Goal: Transaction & Acquisition: Purchase product/service

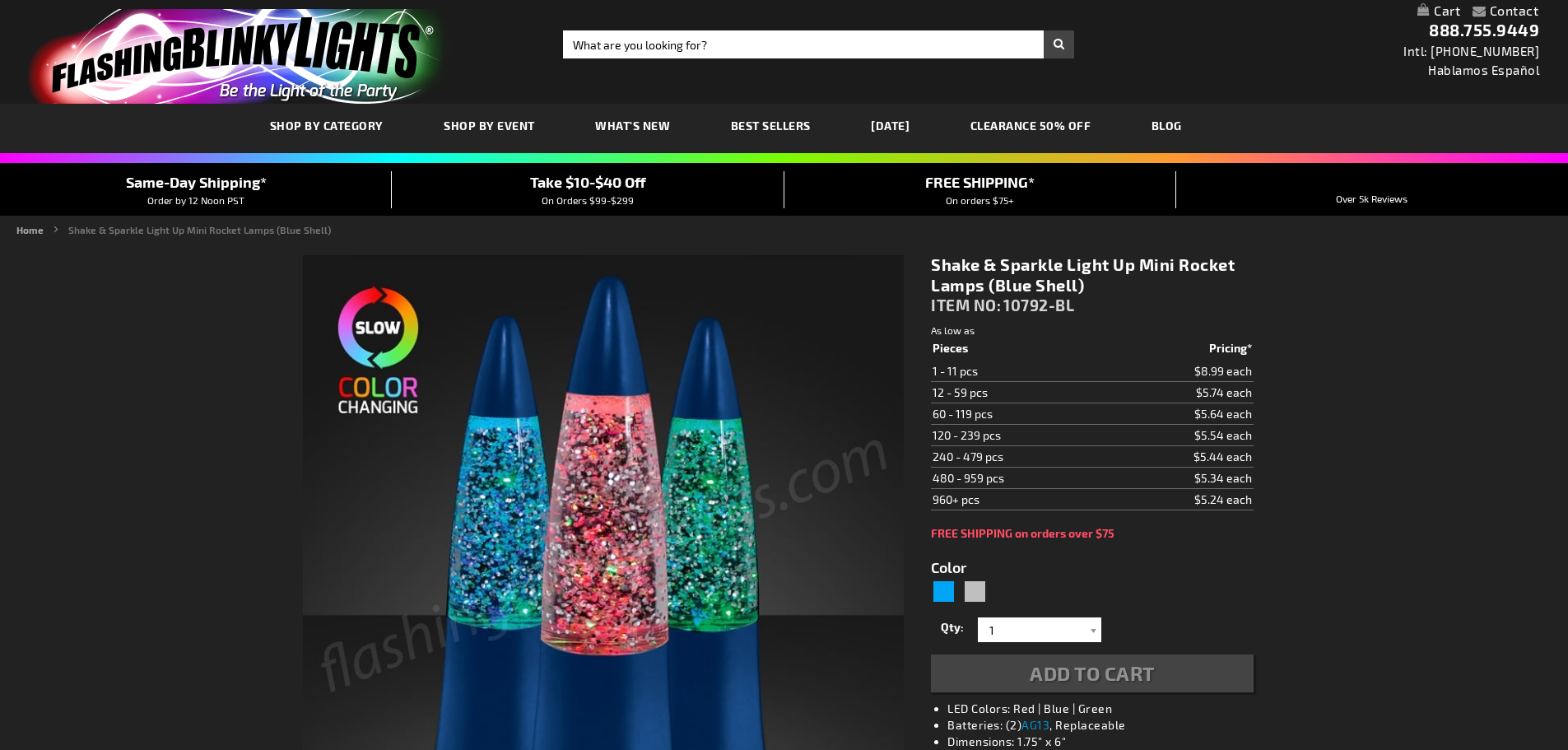
type input "5629"
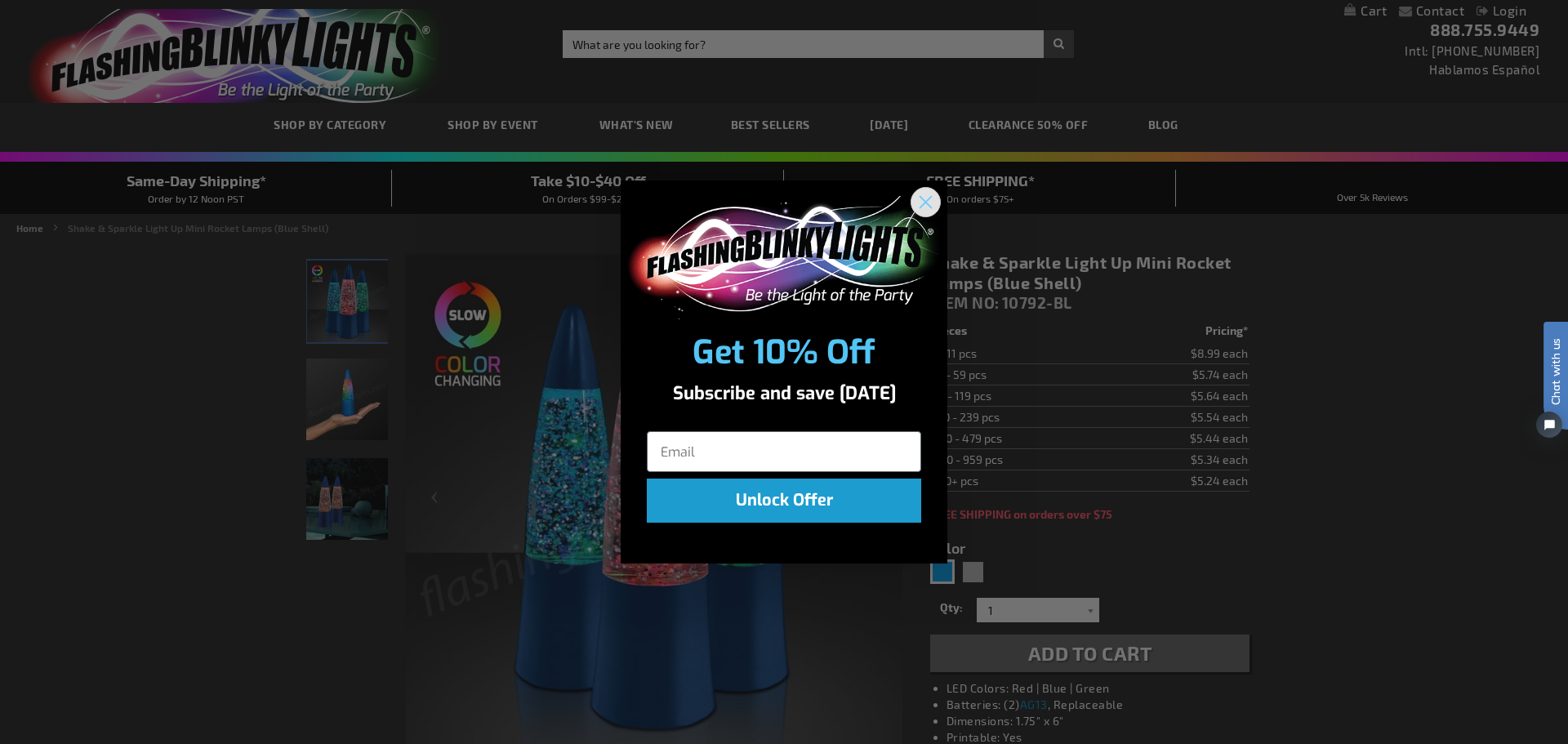
click at [926, 194] on circle "Close dialog" at bounding box center [926, 201] width 27 height 27
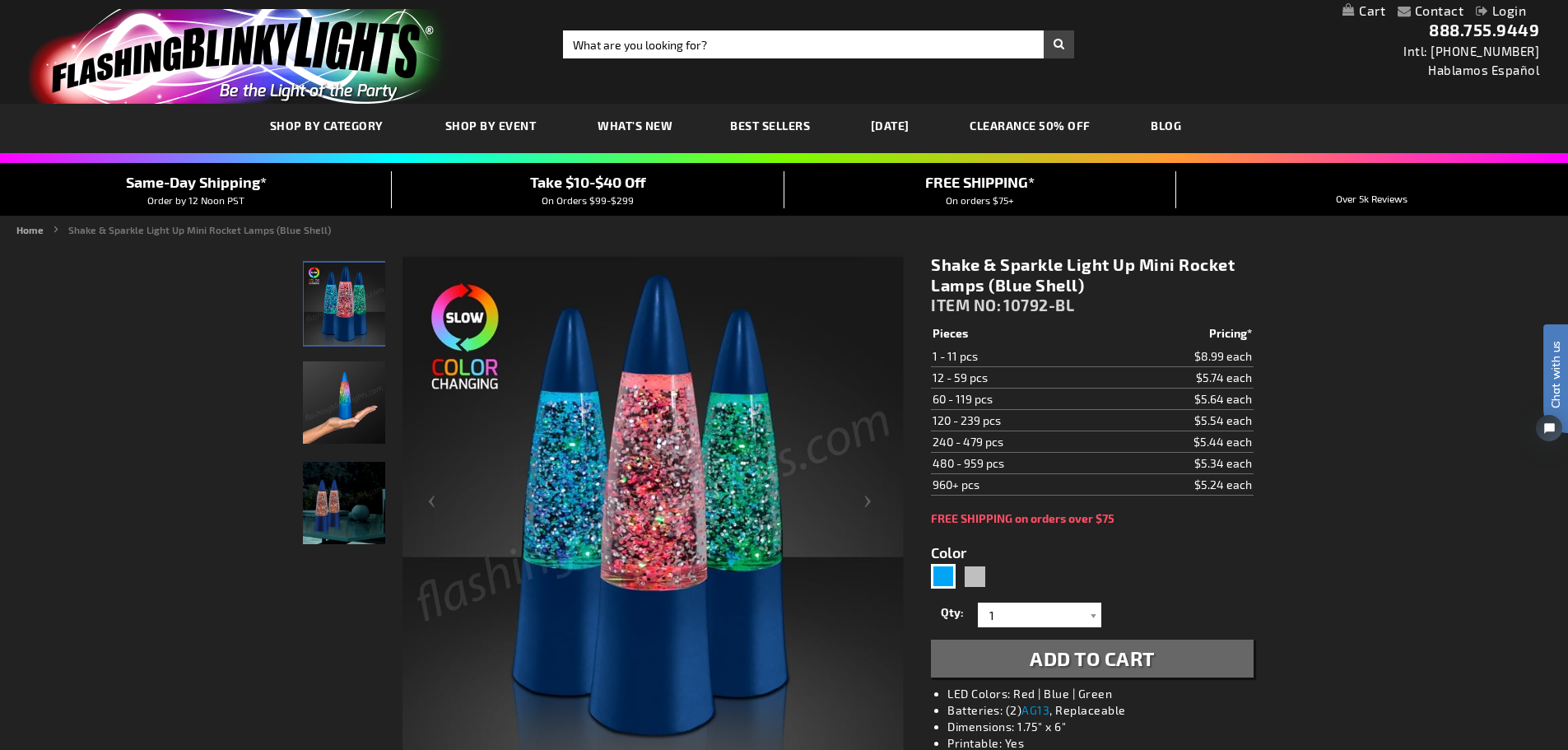
click at [328, 412] on img "Hand model displaying Silver LED Shake & Sparkle Mini Rocket Lamp" at bounding box center [344, 402] width 82 height 82
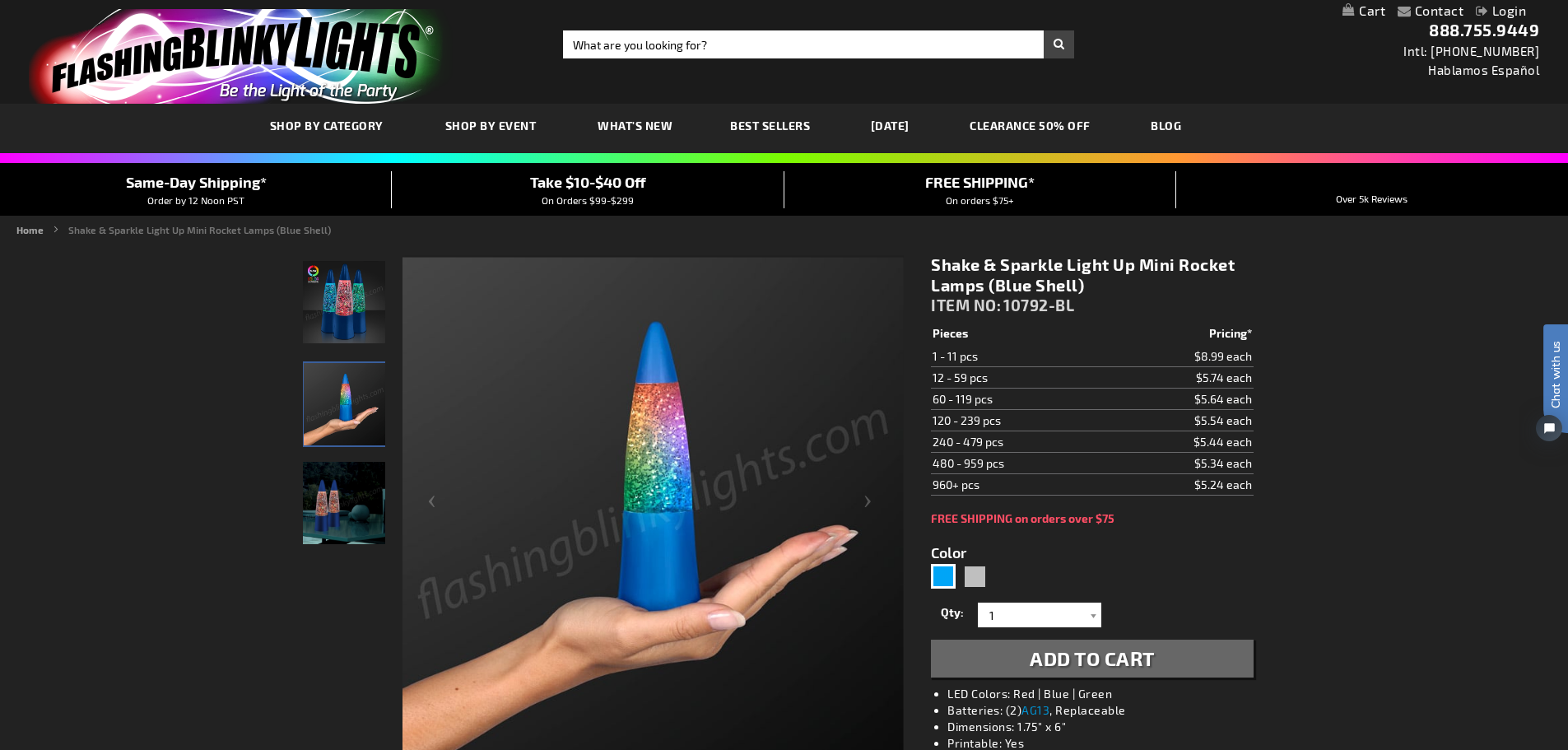
scroll to position [82, 0]
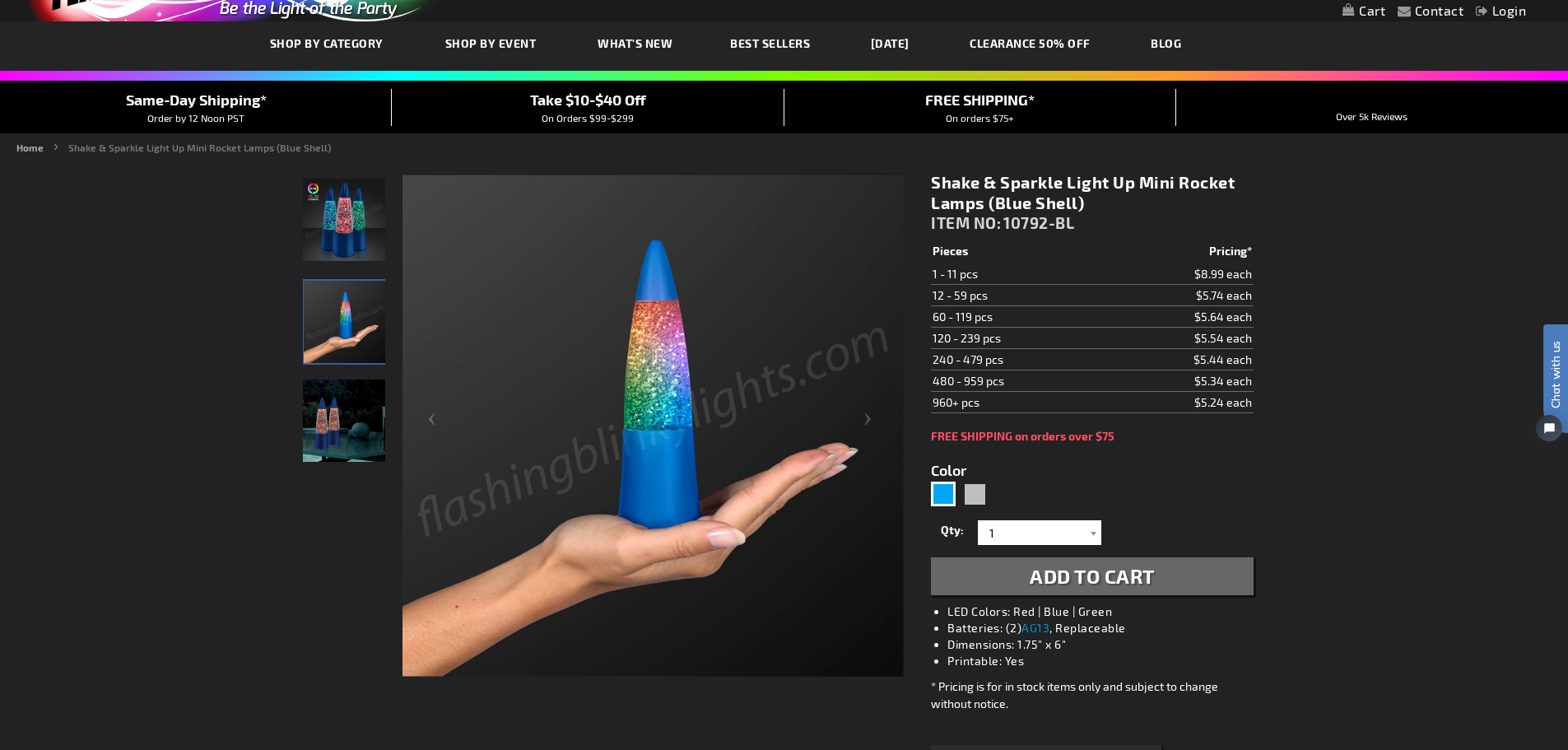
click at [358, 431] on img "Silver LED Shake & Sparkle Mini Rocket Lamp" at bounding box center [344, 420] width 82 height 82
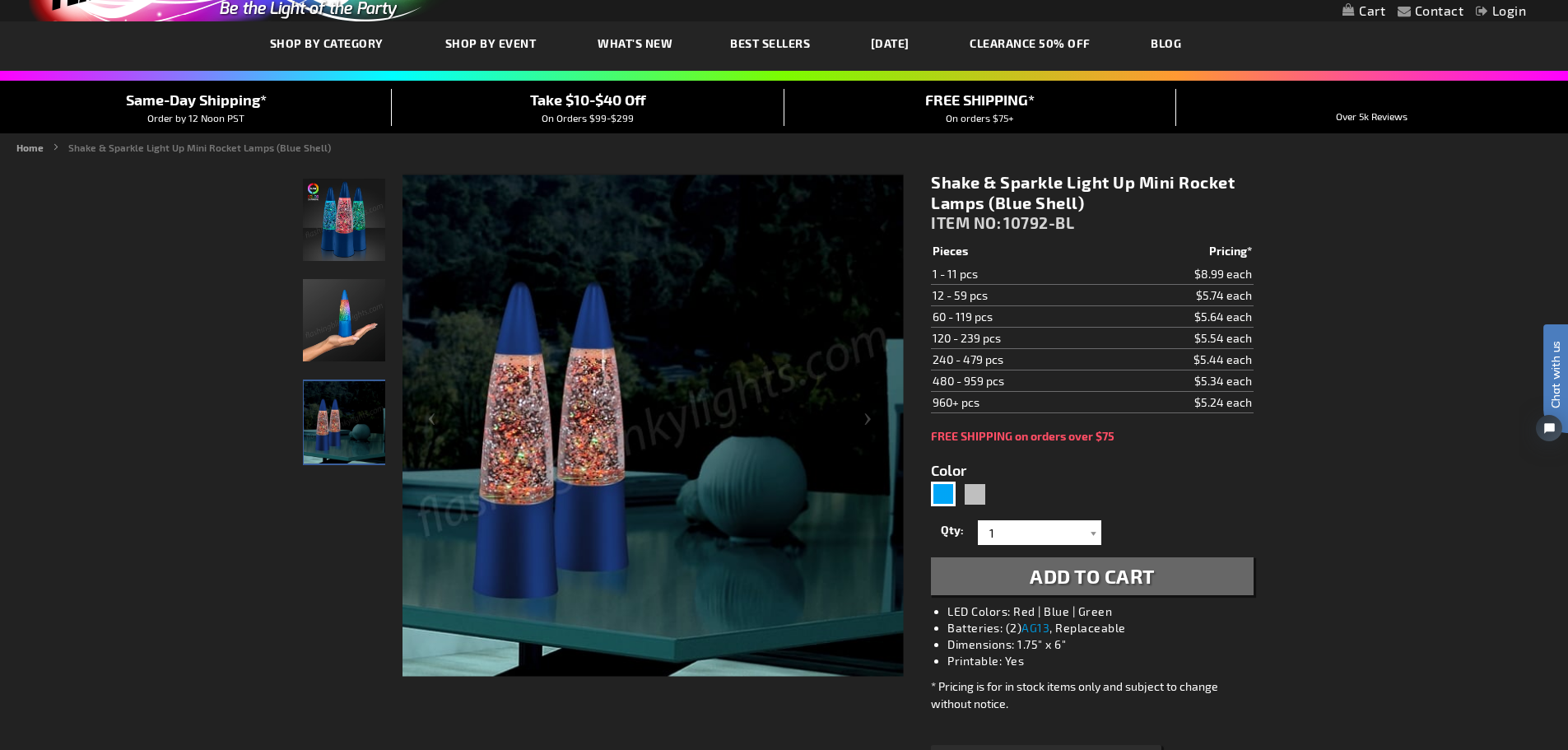
click at [343, 328] on img "Hand model displaying Silver LED Shake & Sparkle Mini Rocket Lamp" at bounding box center [344, 320] width 82 height 82
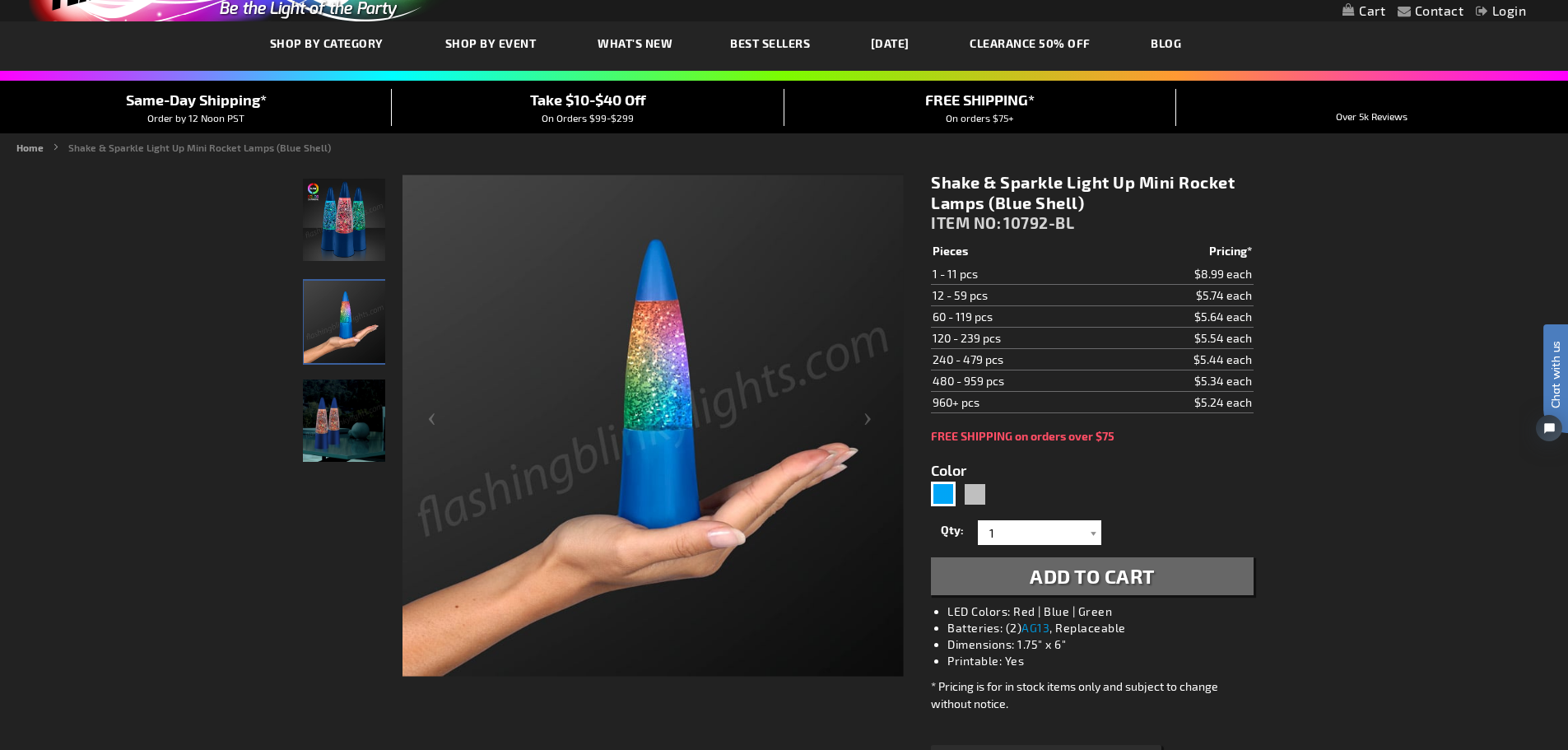
click at [340, 241] on img "Silver LED Shake & Sparkle Mini Rocket Lamp" at bounding box center [344, 219] width 82 height 82
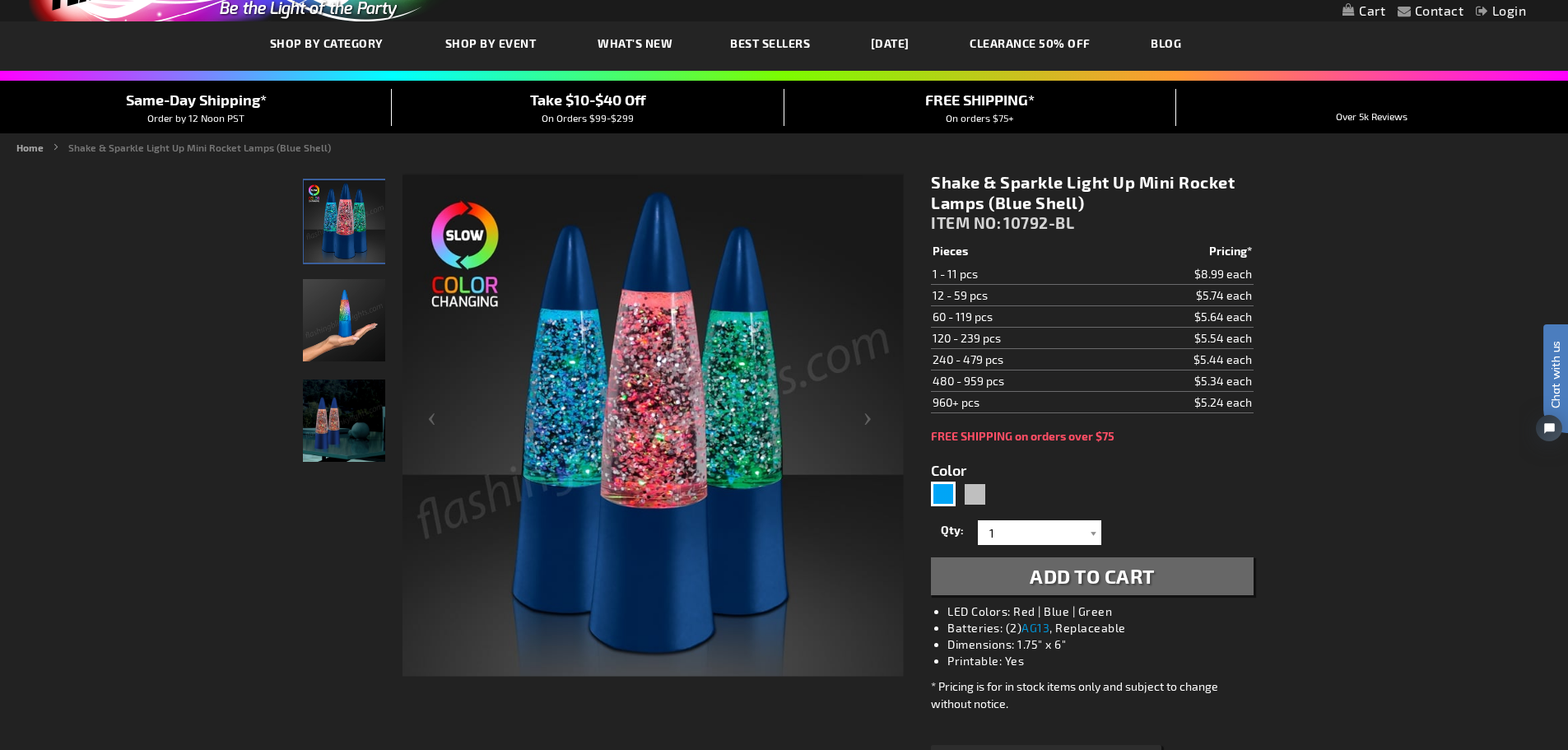
click at [338, 305] on img "Hand model displaying Silver LED Shake & Sparkle Mini Rocket Lamp" at bounding box center [344, 320] width 82 height 82
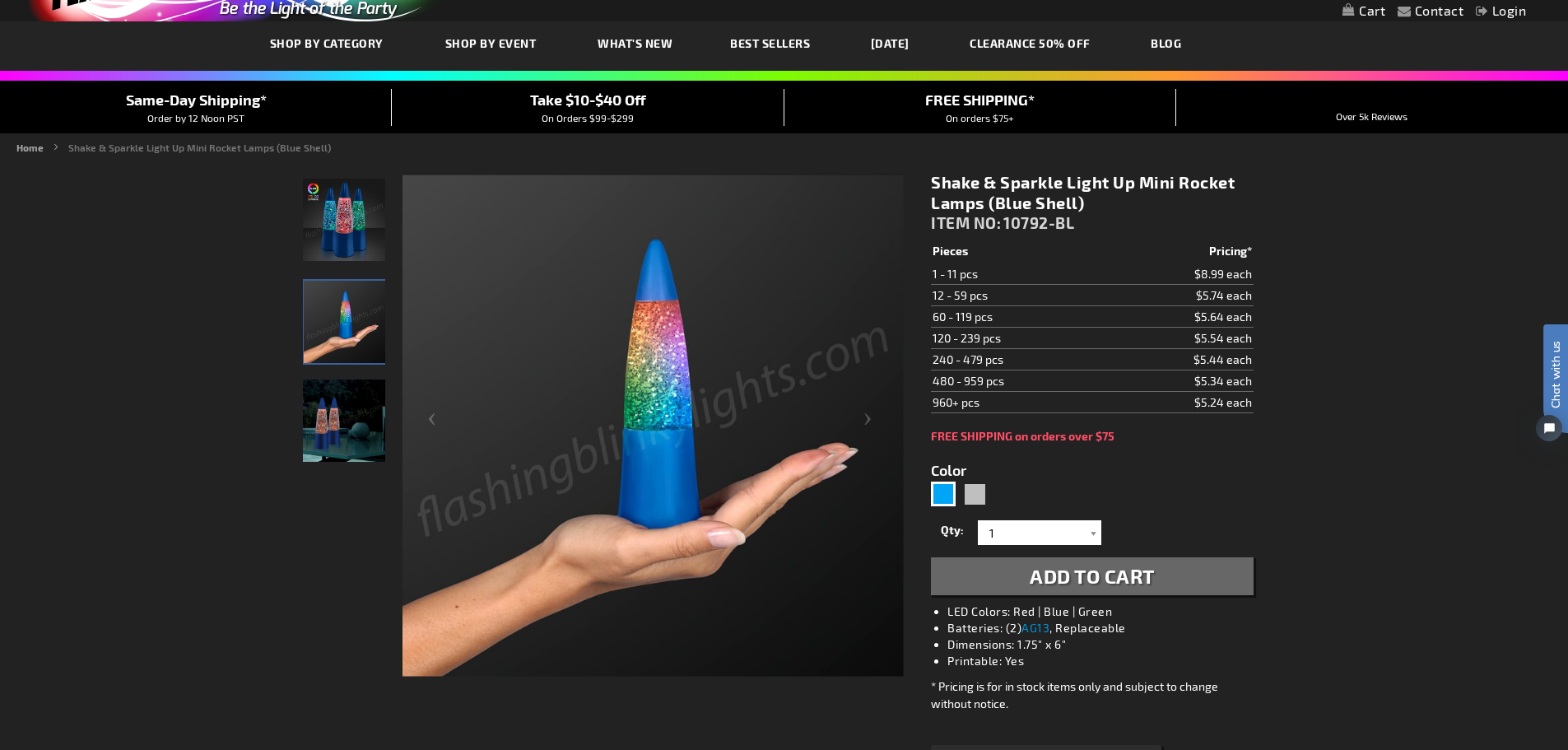
click at [337, 403] on img "Silver LED Shake & Sparkle Mini Rocket Lamp" at bounding box center [344, 420] width 82 height 82
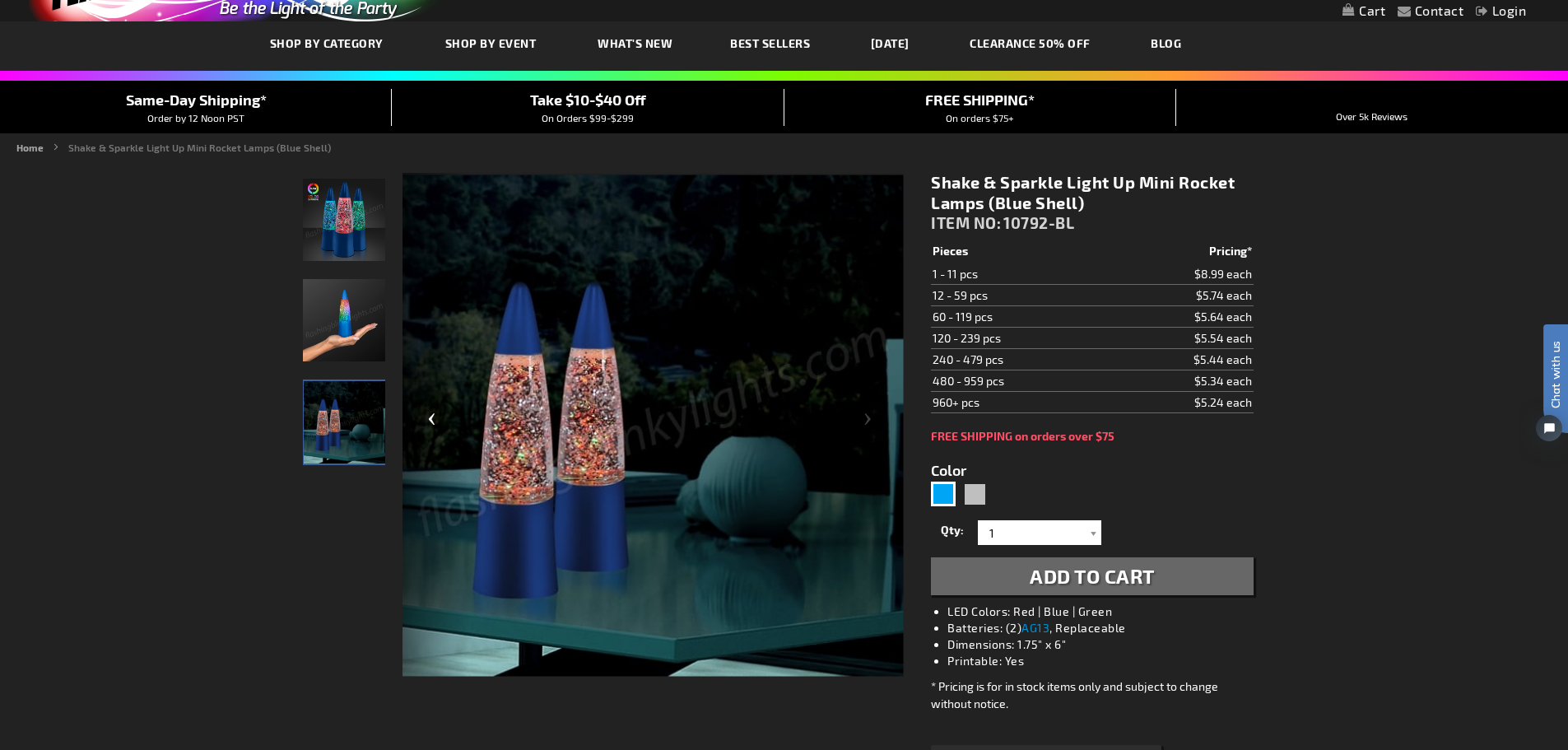
click at [330, 325] on img "Hand model displaying Silver LED Shake & Sparkle Mini Rocket Lamp" at bounding box center [344, 320] width 82 height 82
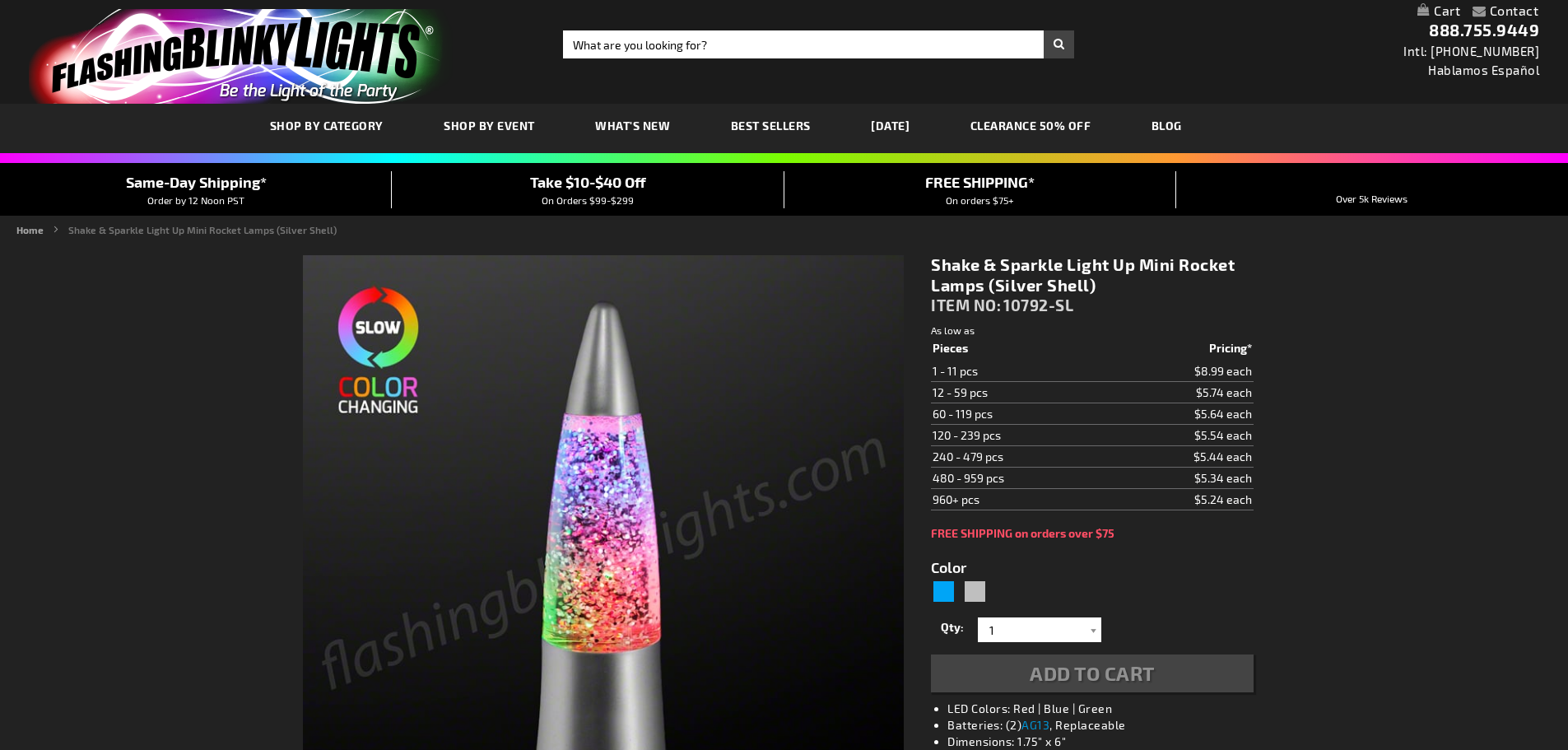
type input "5644"
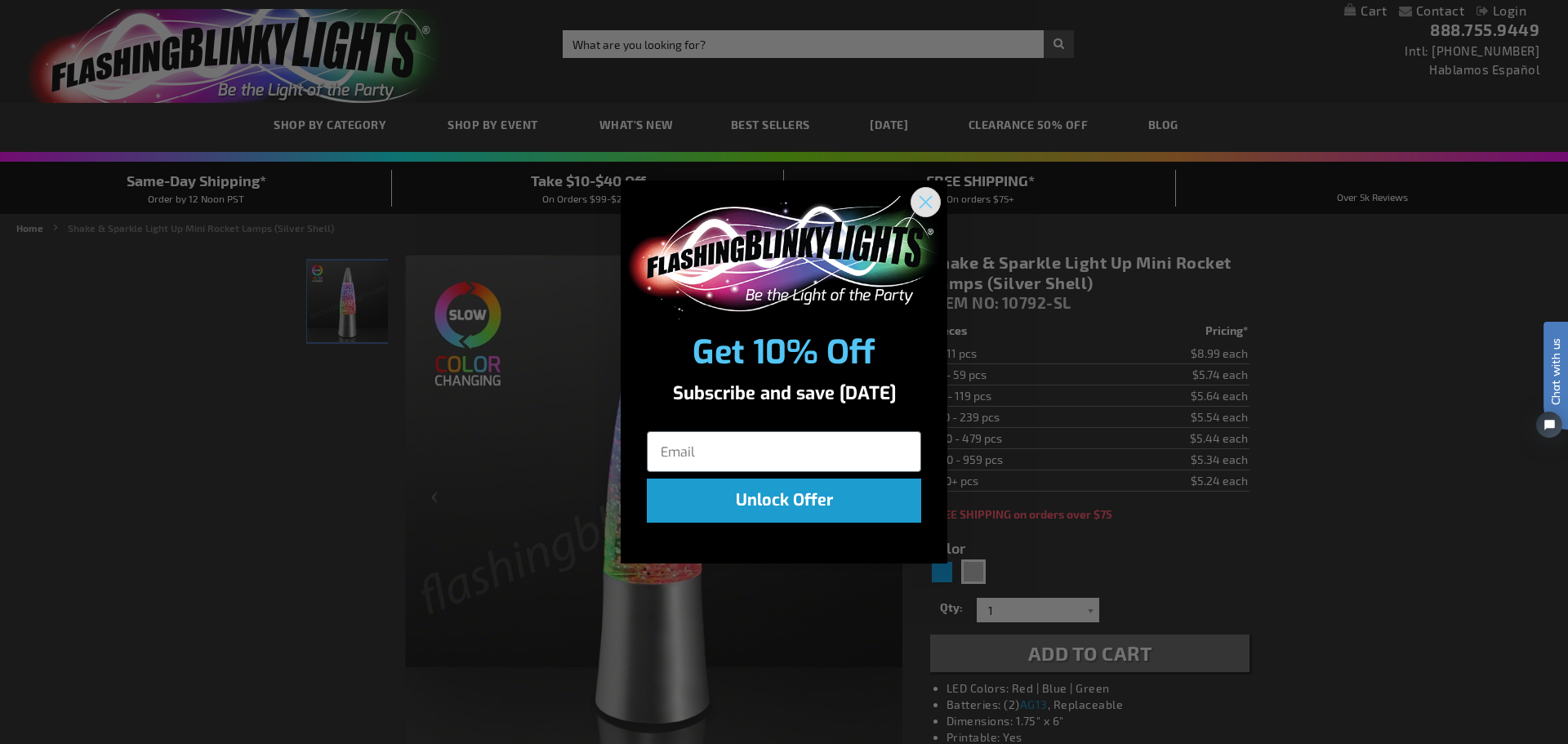
click at [920, 200] on circle "Close dialog" at bounding box center [926, 201] width 27 height 27
